Goal: Information Seeking & Learning: Learn about a topic

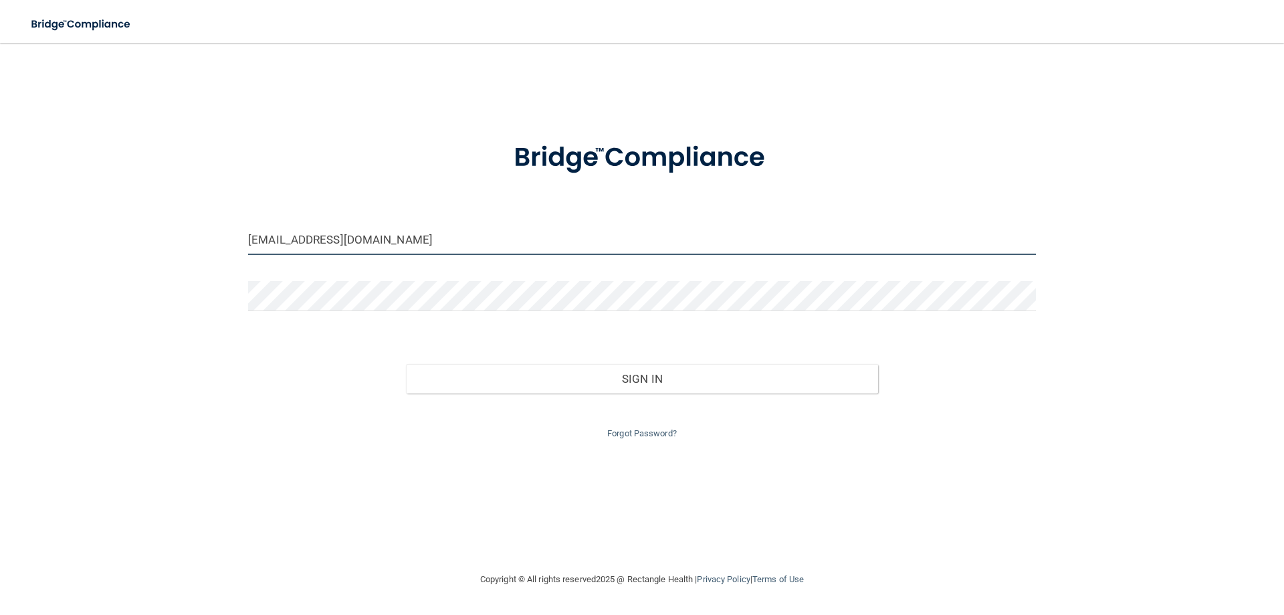
click at [451, 249] on input "baileyannakitchen@yahoo.com" at bounding box center [642, 240] width 788 height 30
type input "[EMAIL_ADDRESS][DOMAIN_NAME]"
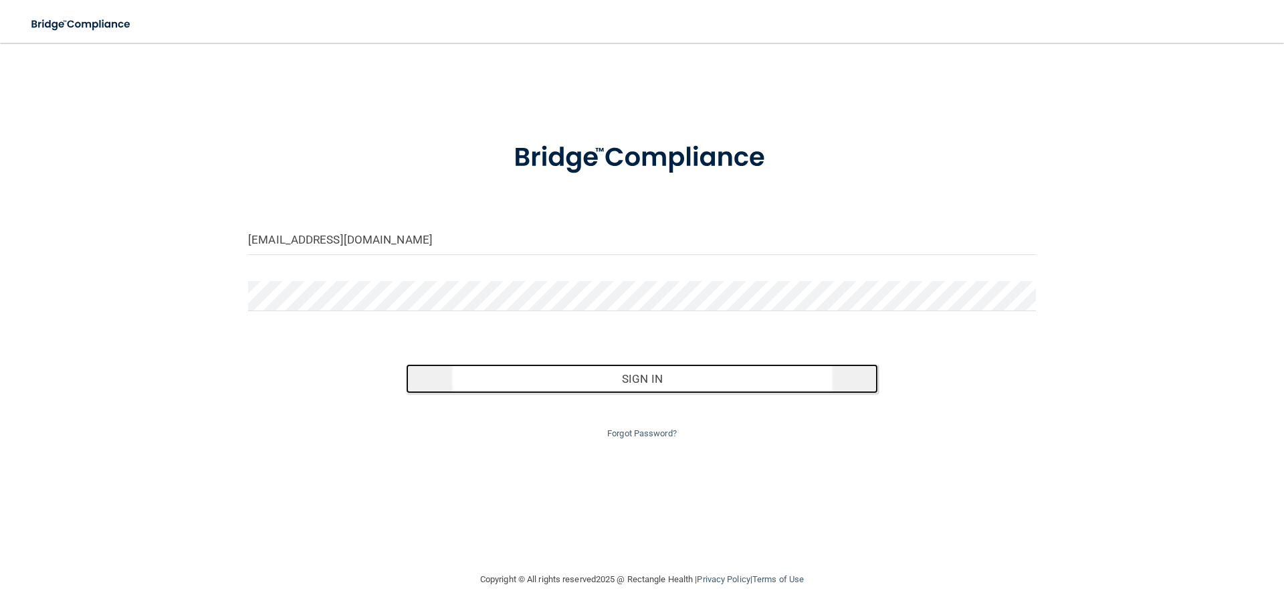
click at [585, 375] on button "Sign In" at bounding box center [642, 378] width 473 height 29
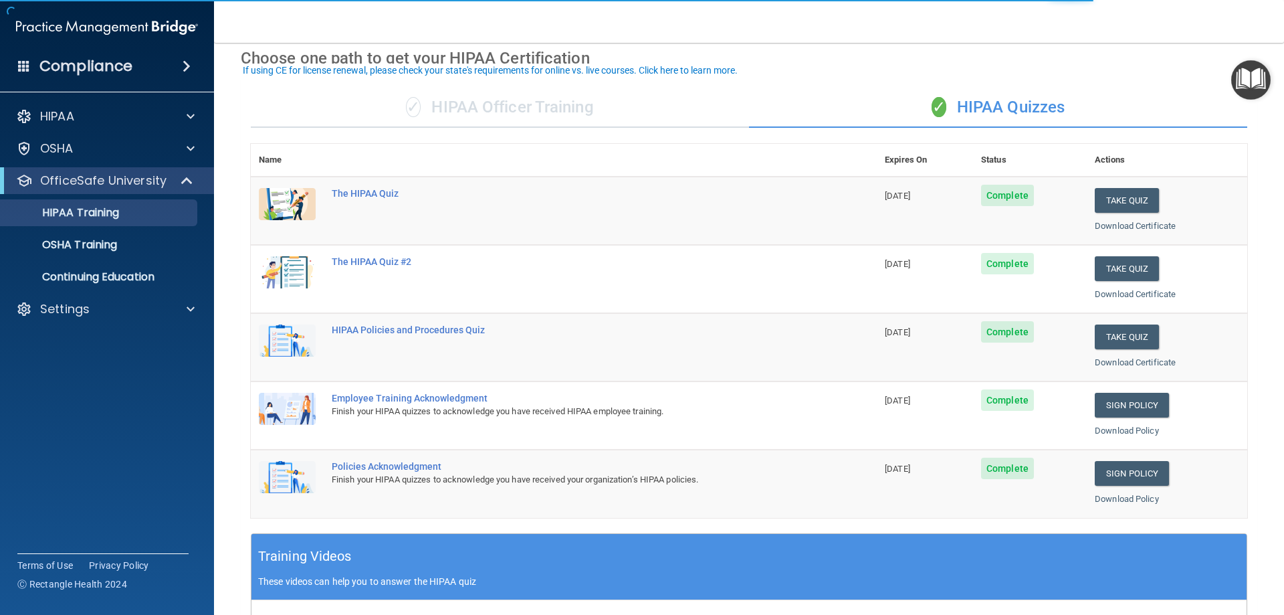
scroll to position [67, 0]
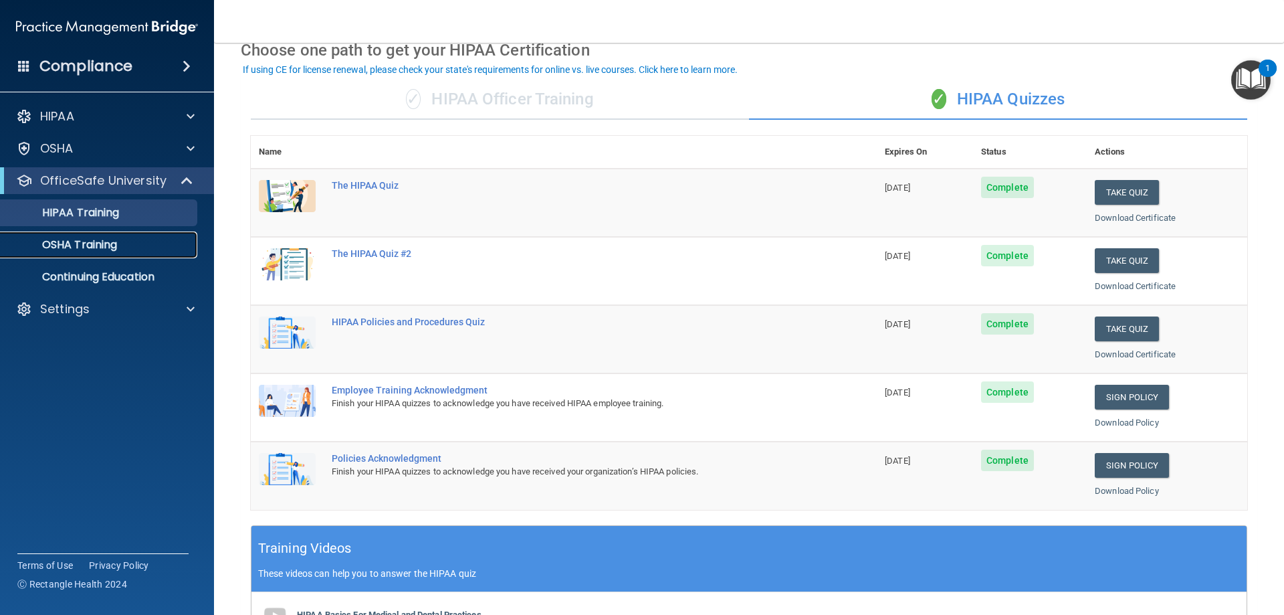
click at [64, 243] on p "OSHA Training" at bounding box center [63, 244] width 108 height 13
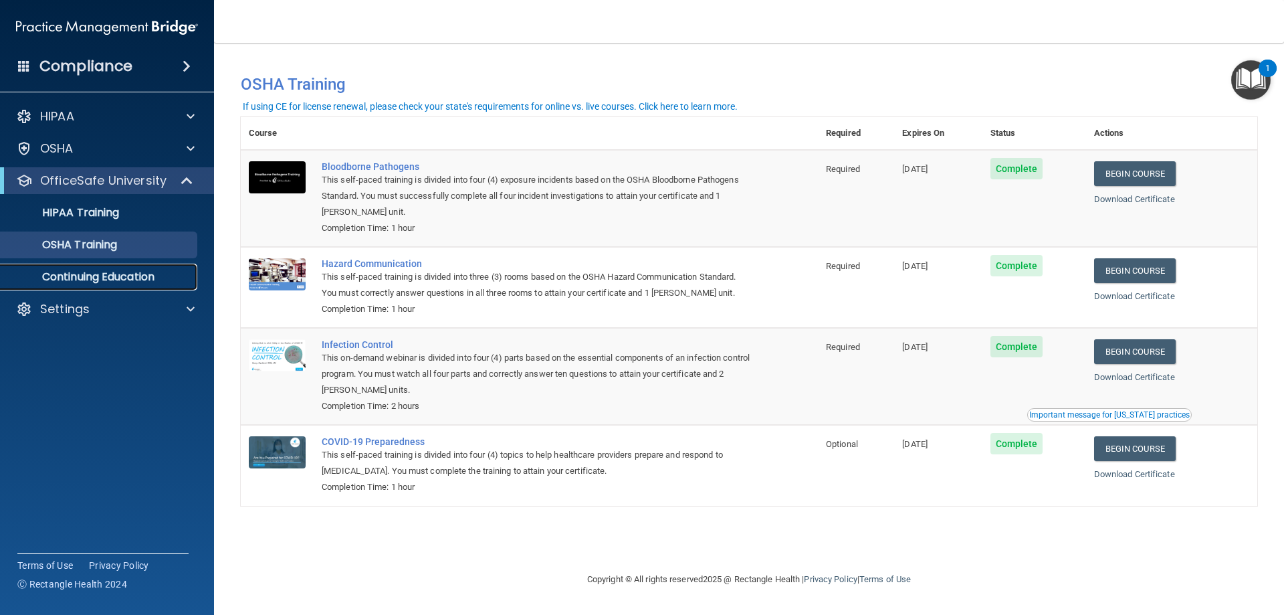
click at [129, 272] on p "Continuing Education" at bounding box center [100, 276] width 183 height 13
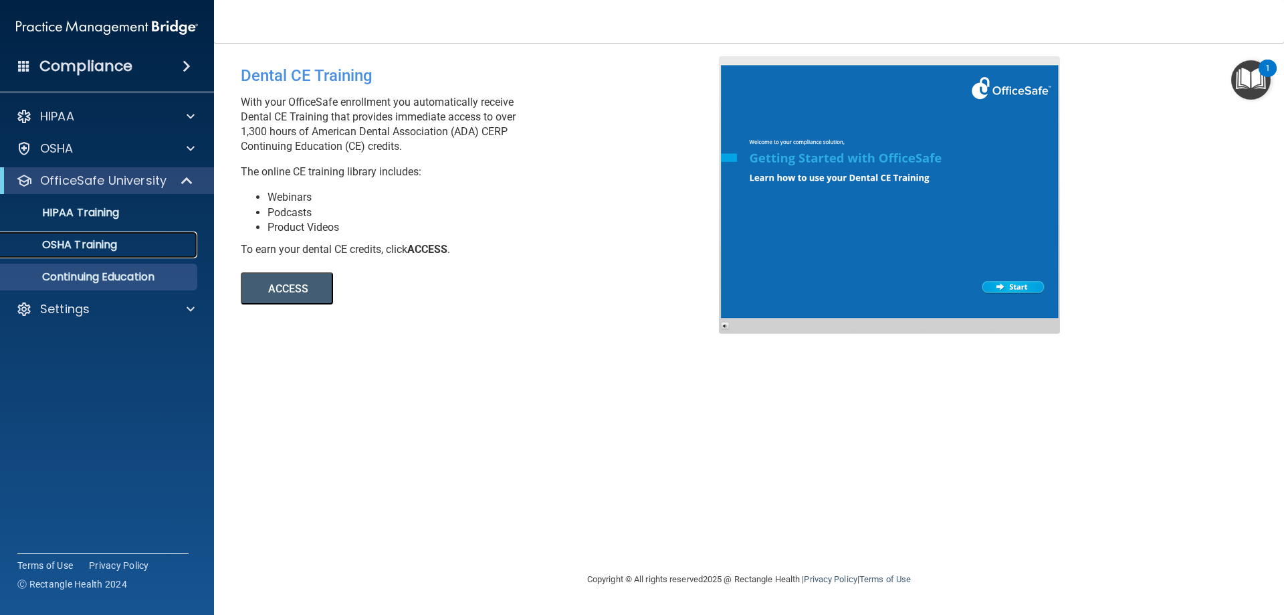
click at [126, 254] on link "OSHA Training" at bounding box center [92, 244] width 211 height 27
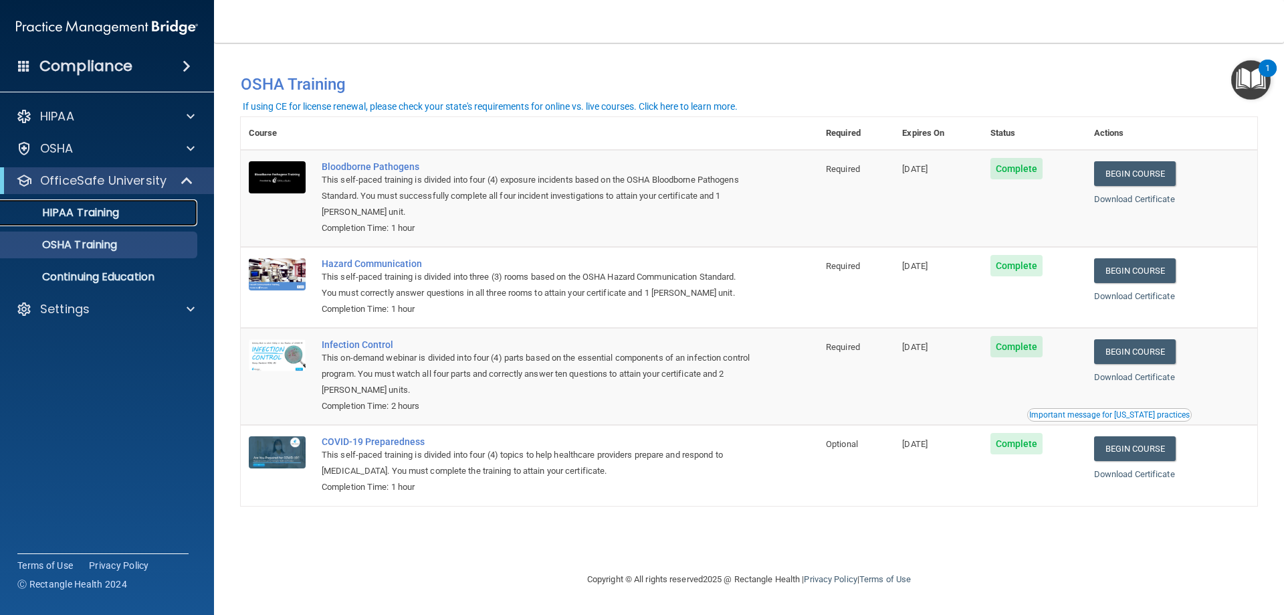
click at [108, 208] on p "HIPAA Training" at bounding box center [64, 212] width 110 height 13
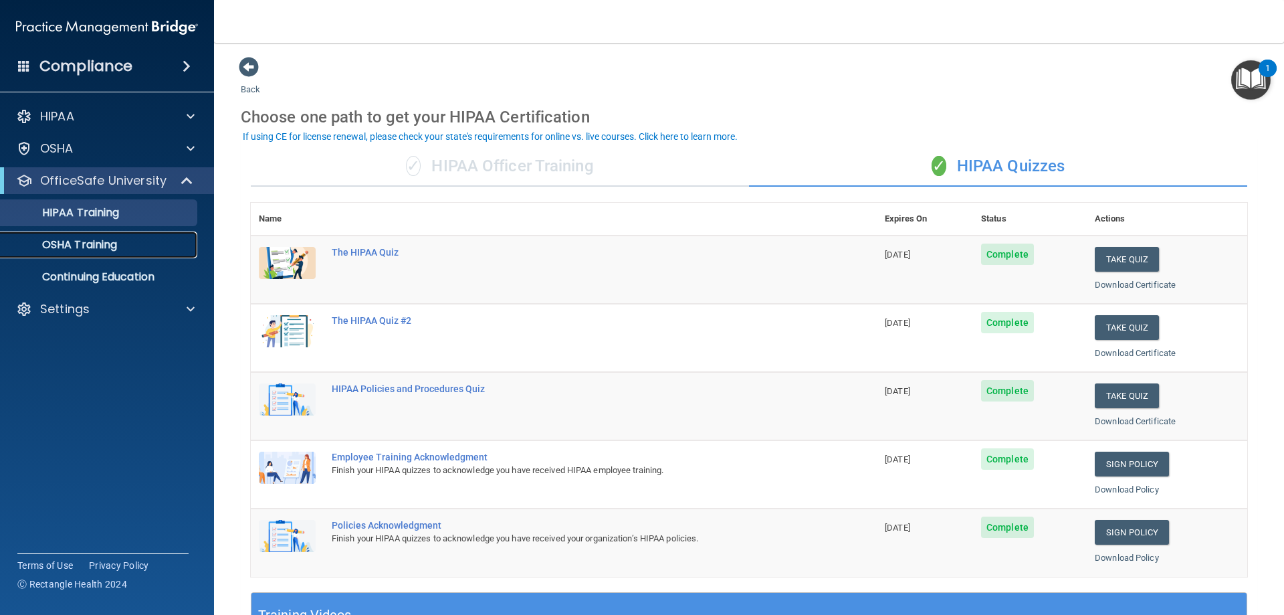
click at [122, 233] on link "OSHA Training" at bounding box center [92, 244] width 211 height 27
